Goal: Task Accomplishment & Management: Complete application form

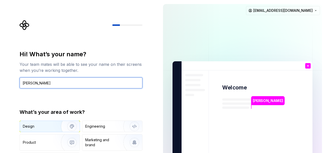
type input "[PERSON_NAME]"
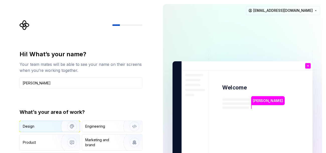
click at [58, 124] on img "button" at bounding box center [69, 126] width 32 height 34
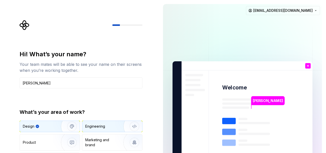
click at [124, 123] on img "button" at bounding box center [131, 126] width 32 height 34
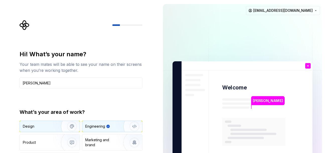
click at [65, 124] on img "button" at bounding box center [69, 126] width 32 height 34
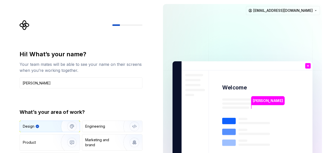
type button "Design"
click at [104, 143] on div "Marketing and brand" at bounding box center [102, 142] width 34 height 10
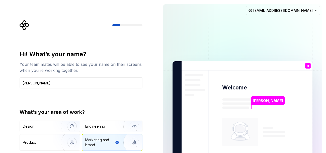
type button "Brand"
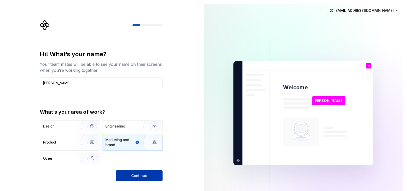
click at [122, 152] on button "Continue" at bounding box center [139, 175] width 47 height 11
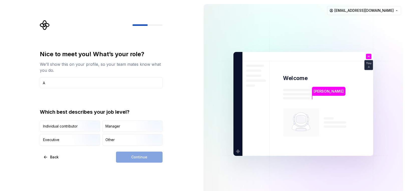
type input "Ai"
type input "AI Coder"
click at [90, 140] on img "button" at bounding box center [88, 146] width 32 height 34
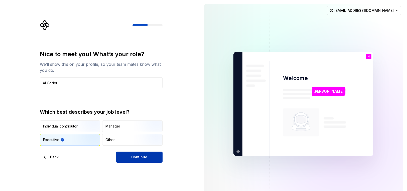
click at [129, 152] on button "Continue" at bounding box center [139, 156] width 47 height 11
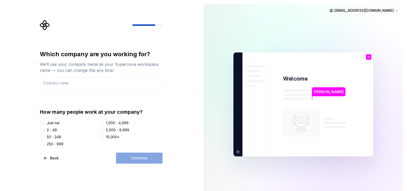
click at [59, 123] on div "Just me" at bounding box center [53, 122] width 13 height 5
click at [44, 123] on button "Just me" at bounding box center [42, 123] width 4 height 4
click at [158, 152] on div "Continue" at bounding box center [139, 157] width 47 height 11
click at [110, 80] on input "text" at bounding box center [101, 82] width 123 height 11
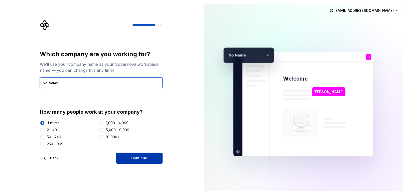
type input "No Name"
click at [154, 152] on button "Continue" at bounding box center [139, 157] width 47 height 11
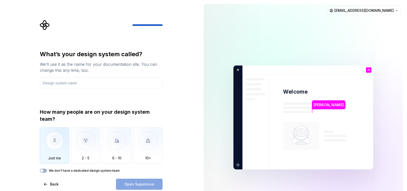
click at [58, 145] on img "button" at bounding box center [54, 144] width 29 height 34
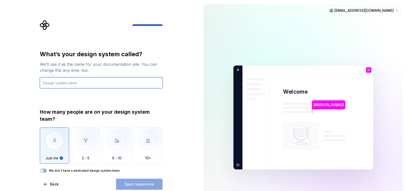
click at [92, 83] on input "text" at bounding box center [101, 82] width 123 height 11
type input "Velo"
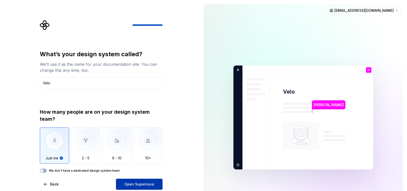
click at [144, 152] on span "Open Supernova" at bounding box center [140, 183] width 30 height 5
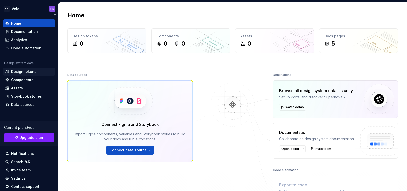
click at [23, 68] on div "Design tokens" at bounding box center [29, 71] width 52 height 8
